Goal: Task Accomplishment & Management: Use online tool/utility

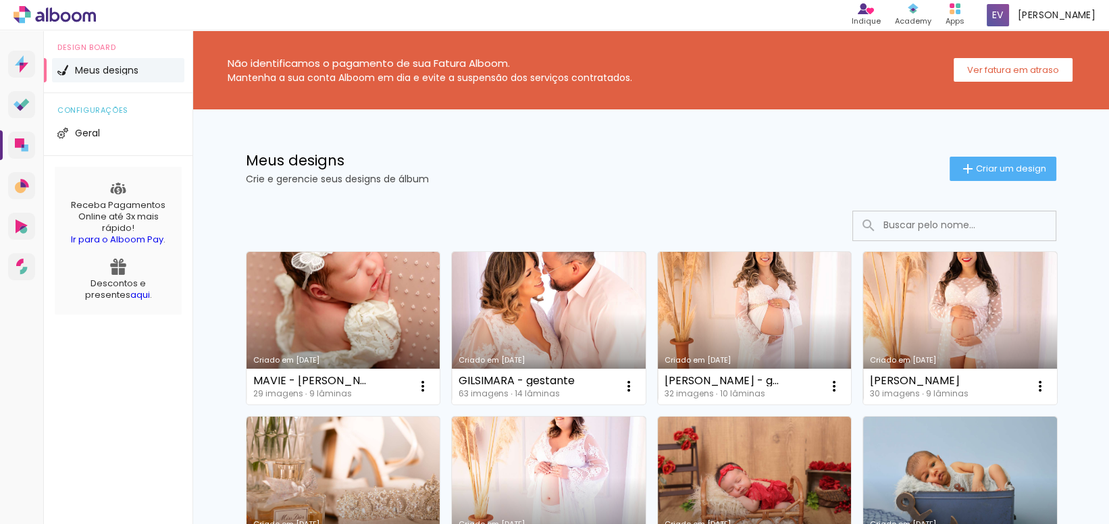
click at [894, 230] on input at bounding box center [973, 225] width 192 height 28
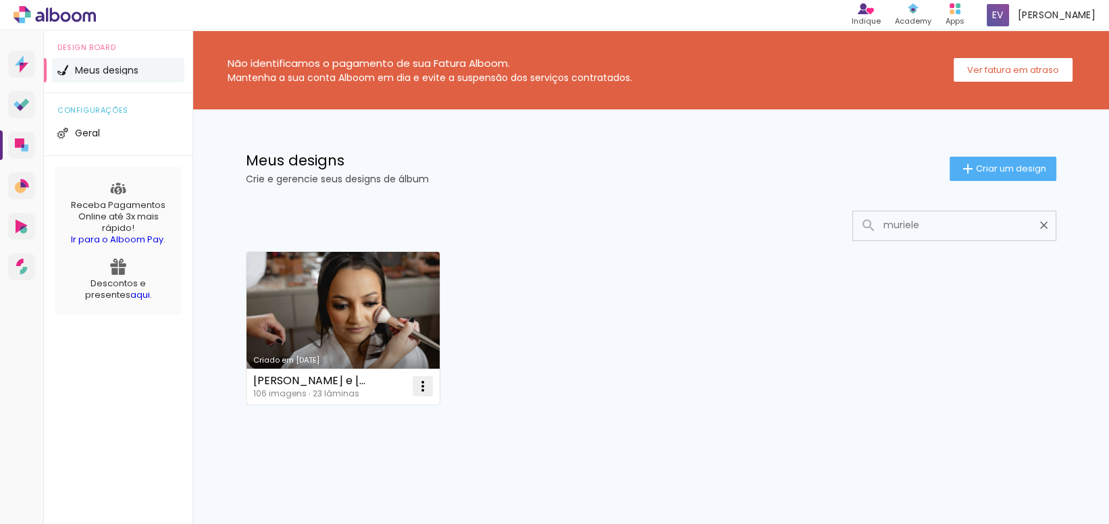
type input "muriele"
type paper-input "muriele"
click at [418, 387] on iron-icon at bounding box center [423, 386] width 16 height 16
click at [401, 442] on span "Fazer uma cópia" at bounding box center [366, 444] width 79 height 9
type input "Cópia de Muriele e [PERSON_NAME]"
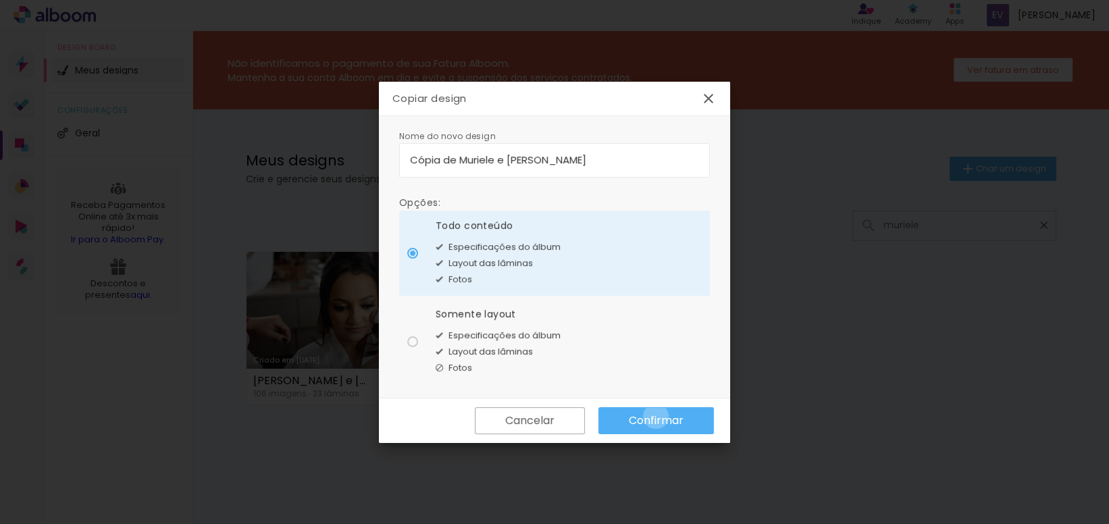
click at [0, 0] on slot "Confirmar" at bounding box center [0, 0] width 0 height 0
